Goal: Task Accomplishment & Management: Manage account settings

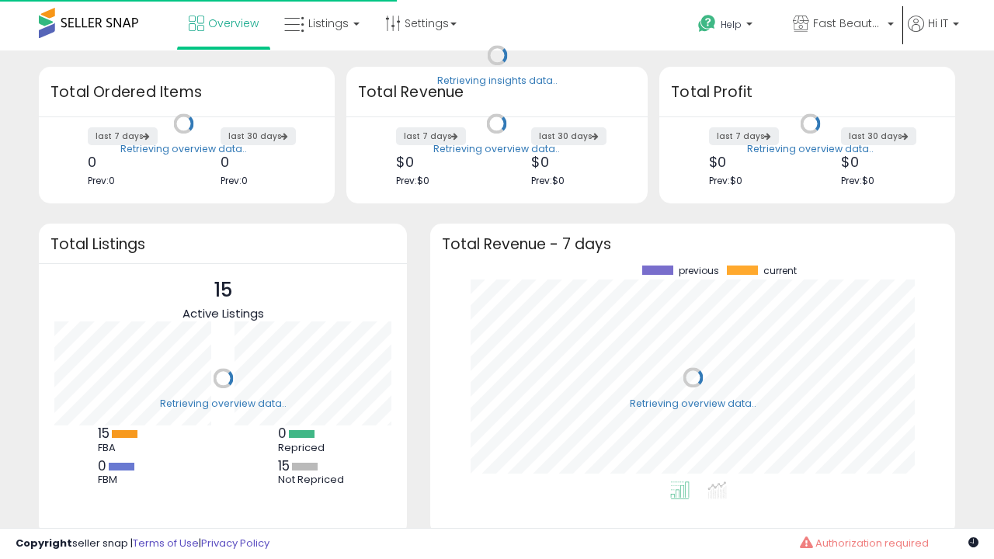
scroll to position [216, 494]
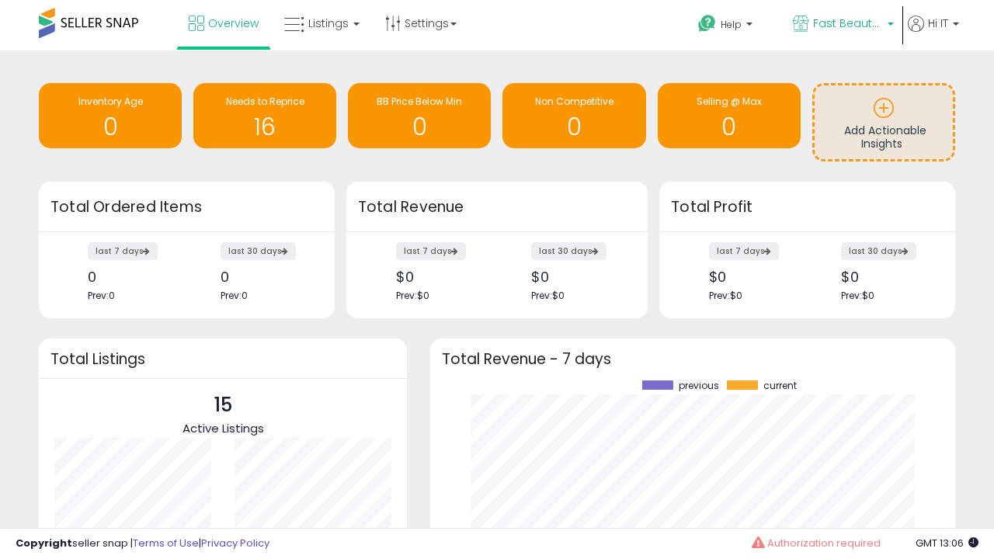
click at [842, 25] on span "Fast Beauty ([GEOGRAPHIC_DATA])" at bounding box center [848, 24] width 70 height 16
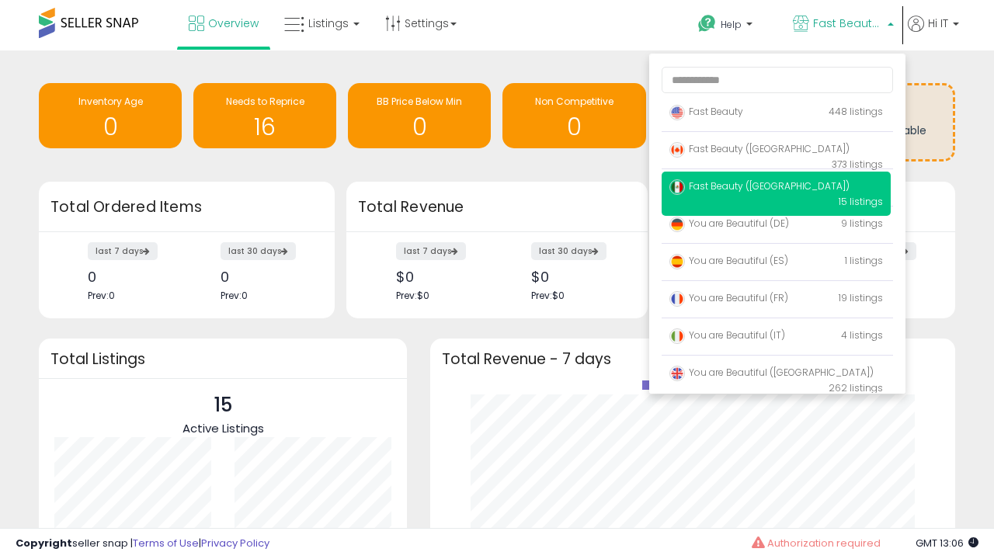
click at [776, 151] on span "Fast Beauty ([GEOGRAPHIC_DATA])" at bounding box center [759, 148] width 180 height 13
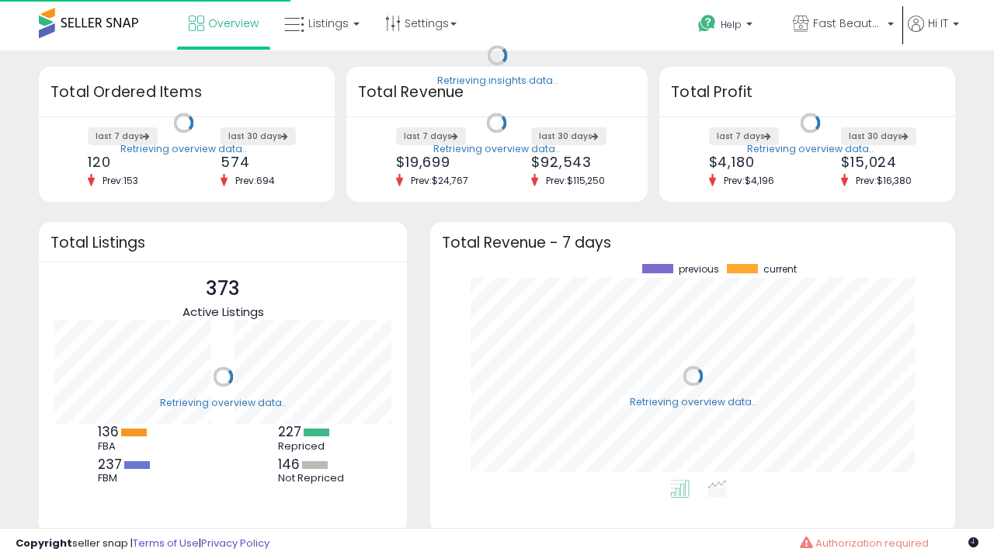
scroll to position [216, 494]
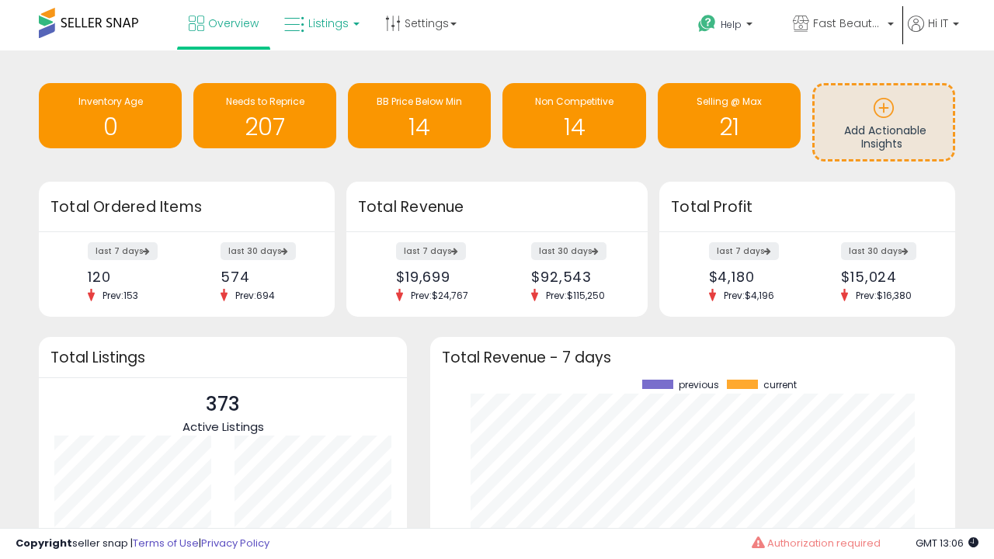
click at [320, 23] on span "Listings" at bounding box center [328, 24] width 40 height 16
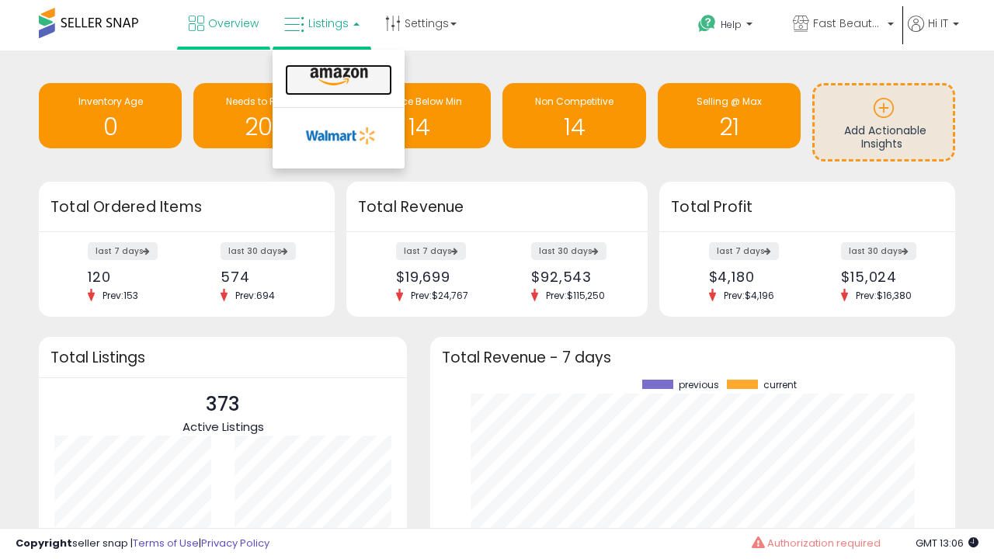
click at [337, 77] on icon at bounding box center [339, 77] width 68 height 20
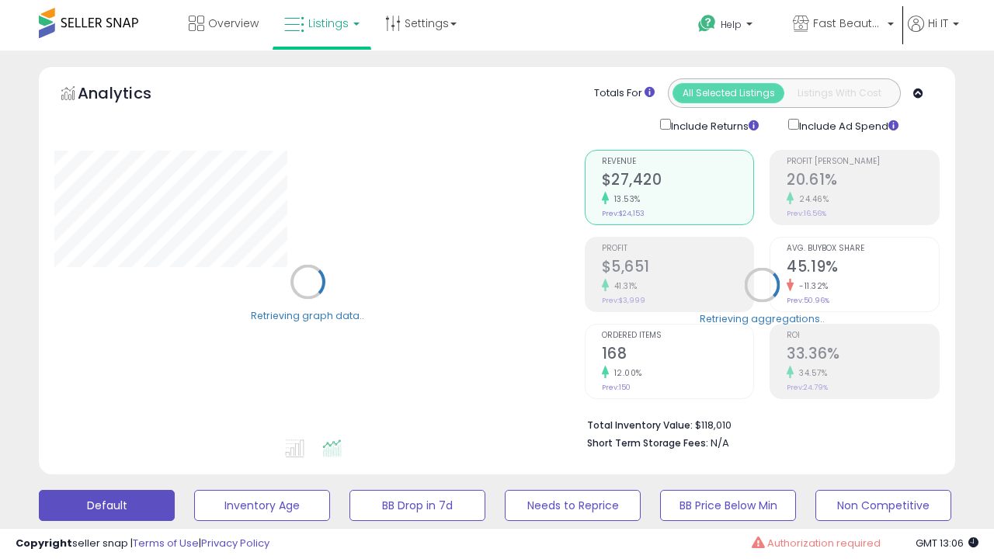
scroll to position [301, 0]
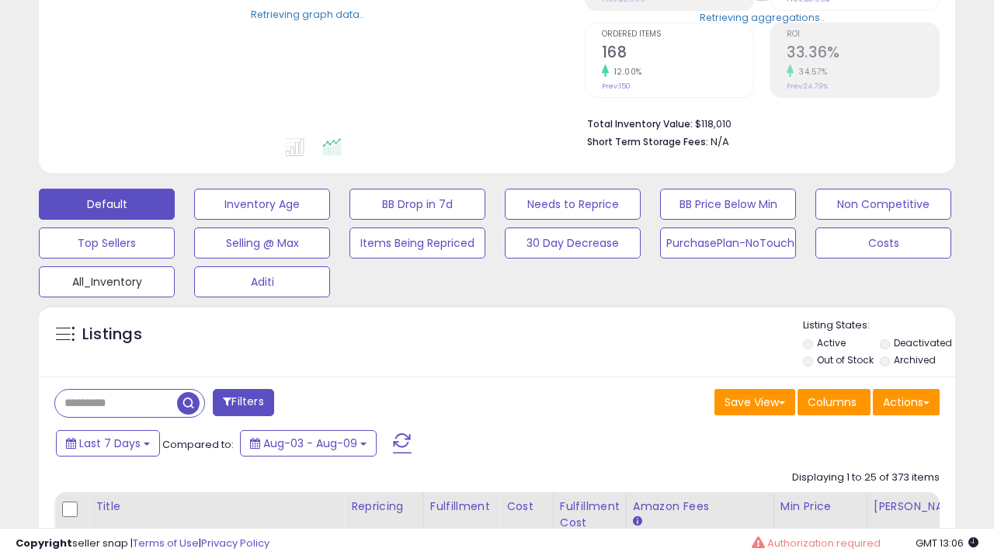
click at [194, 220] on button "All_Inventory" at bounding box center [262, 204] width 136 height 31
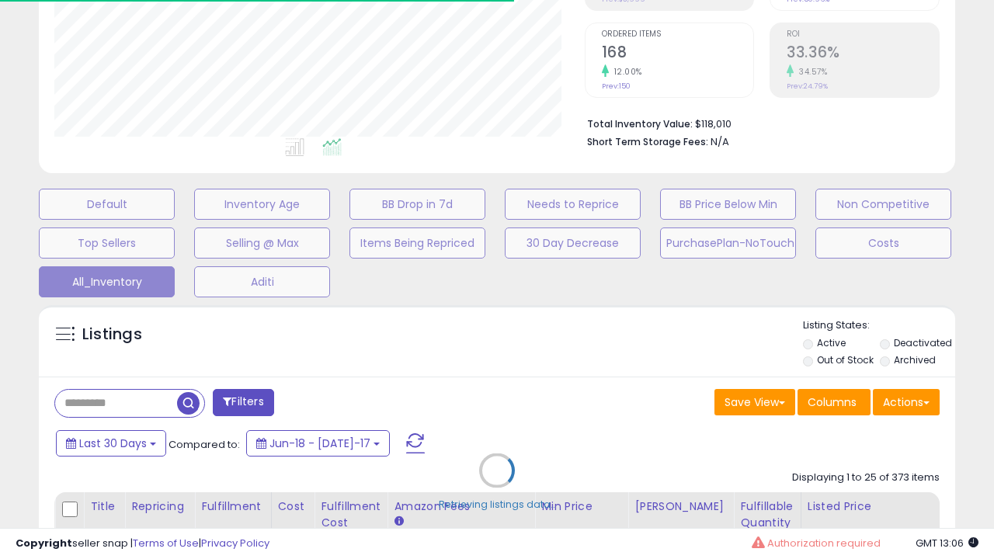
scroll to position [447, 0]
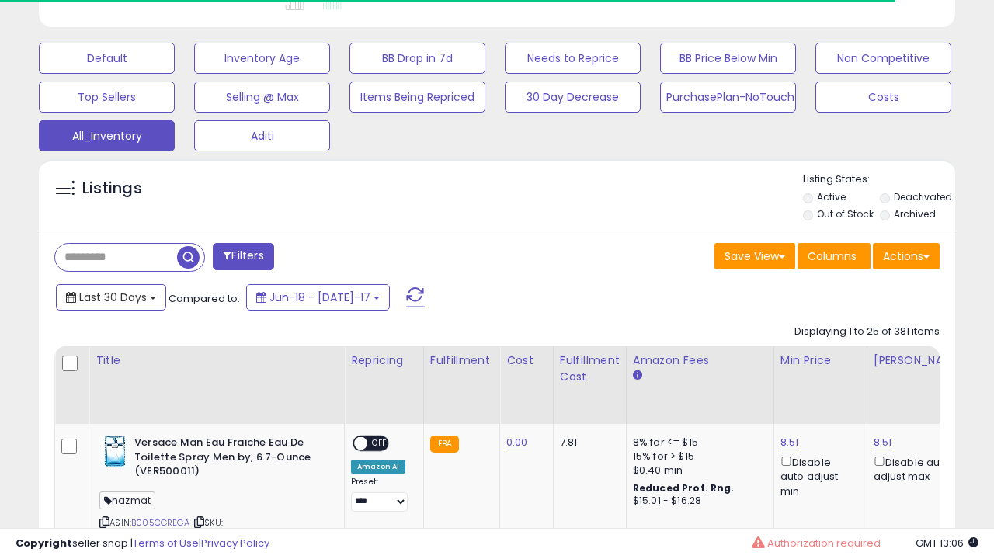
click at [99, 290] on span "Last 30 Days" at bounding box center [113, 298] width 68 height 16
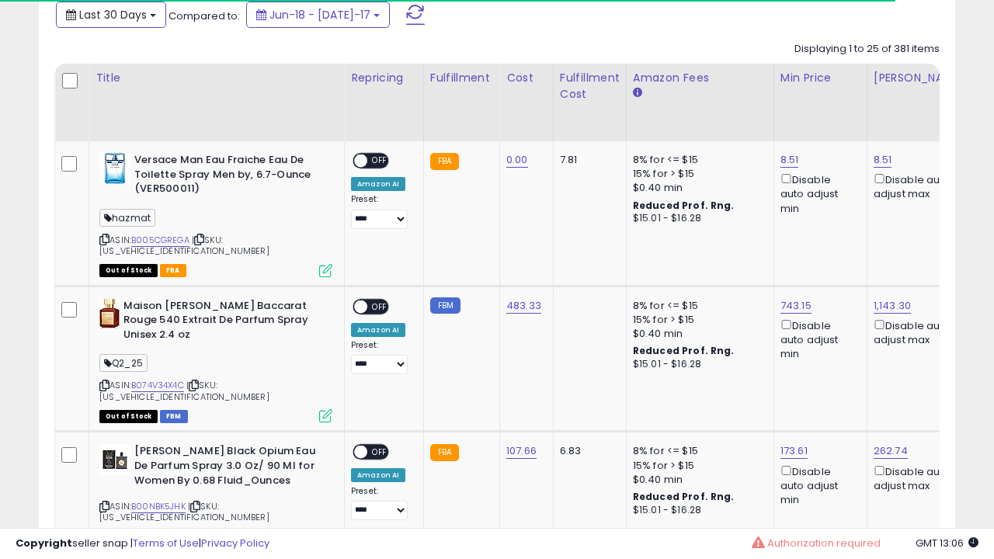
scroll to position [0, 12]
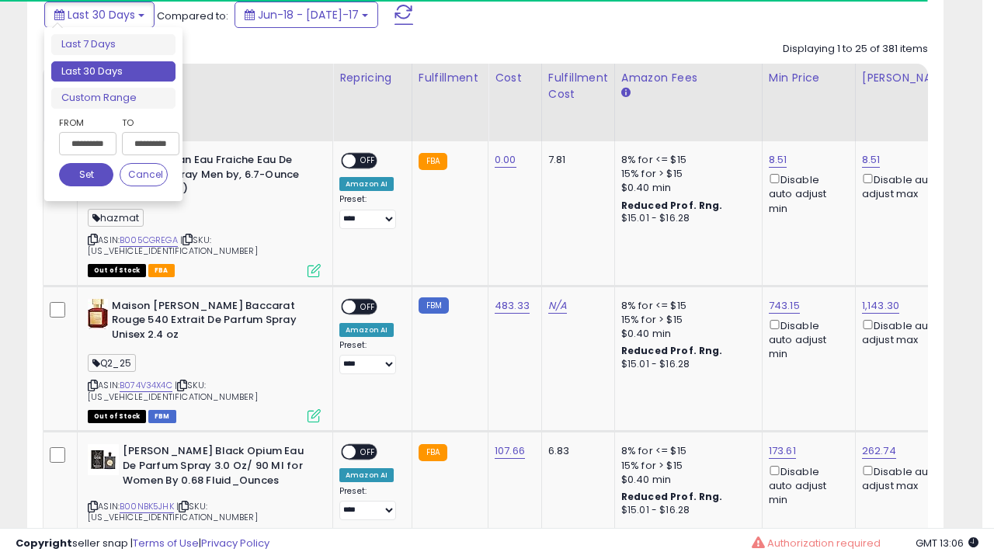
click at [113, 71] on li "Last 30 Days" at bounding box center [113, 71] width 124 height 21
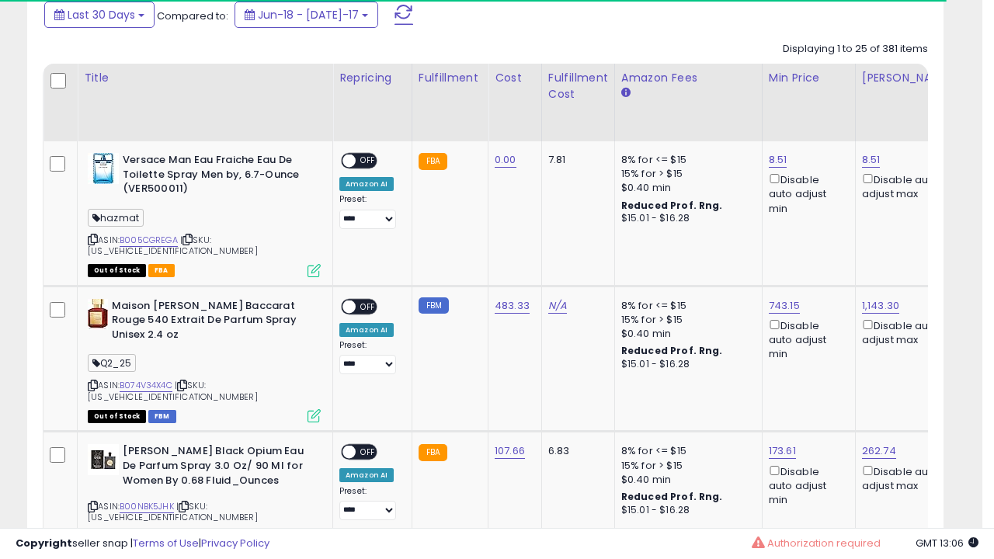
scroll to position [422, 0]
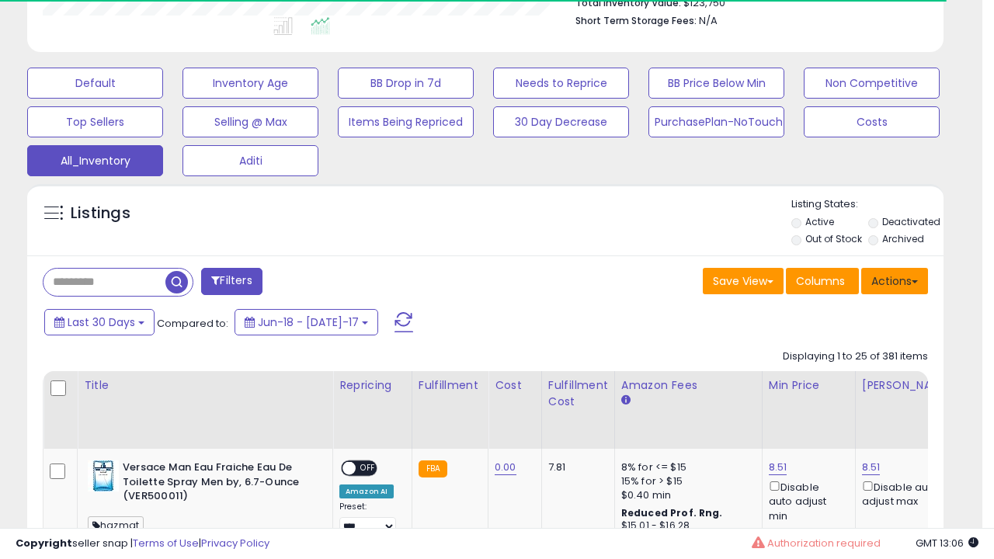
click at [894, 279] on button "Actions" at bounding box center [894, 281] width 67 height 26
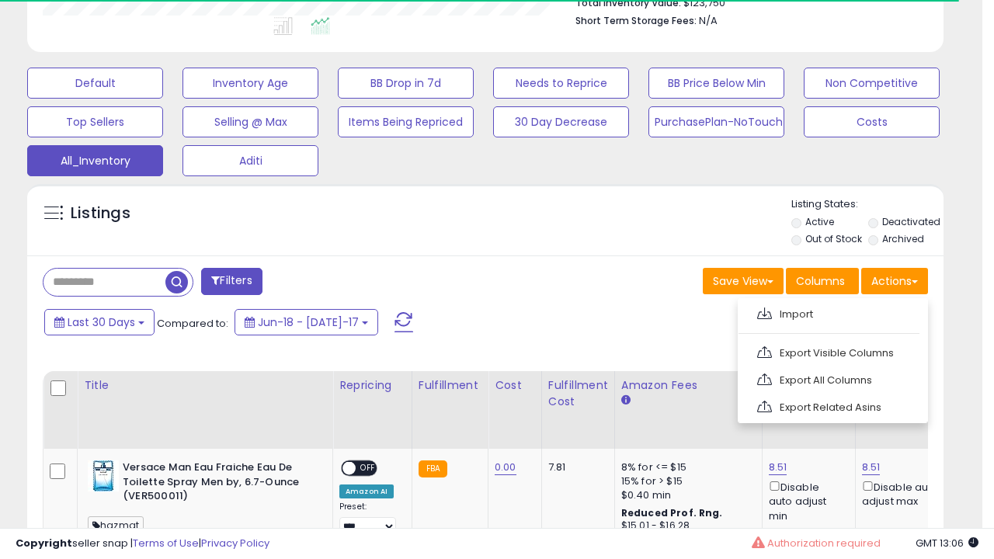
click at [831, 378] on link "Export All Columns" at bounding box center [831, 380] width 170 height 24
